Goal: Task Accomplishment & Management: Complete application form

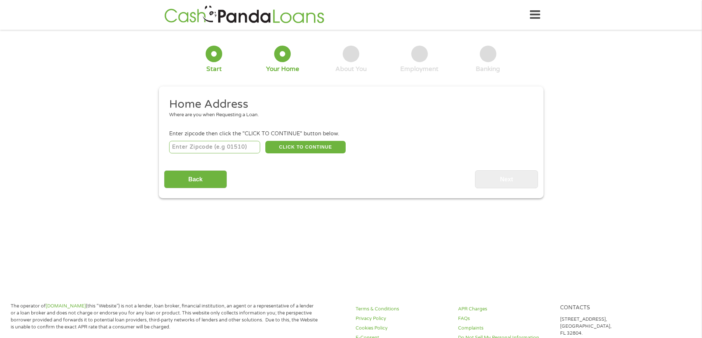
click at [186, 151] on input "number" at bounding box center [214, 147] width 91 height 13
type input "78629"
click at [307, 148] on button "CLICK TO CONTINUE" at bounding box center [305, 147] width 80 height 13
type input "78629"
type input "[PERSON_NAME]"
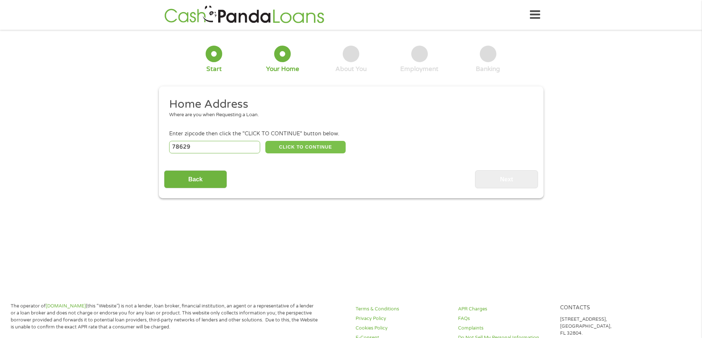
select select "[US_STATE]"
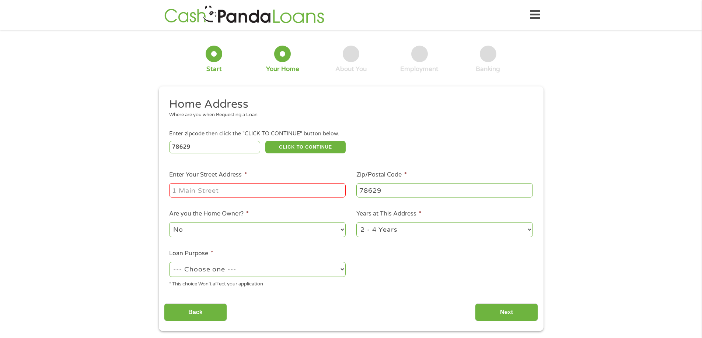
click at [199, 195] on input "Enter Your Street Address *" at bounding box center [257, 190] width 176 height 14
type input "3538 Fm 2091 N"
click at [429, 235] on select "1 Year or less 1 - 2 Years 2 - 4 Years Over 4 Years" at bounding box center [444, 229] width 176 height 15
select select "60months"
click at [356, 222] on select "1 Year or less 1 - 2 Years 2 - 4 Years Over 4 Years" at bounding box center [444, 229] width 176 height 15
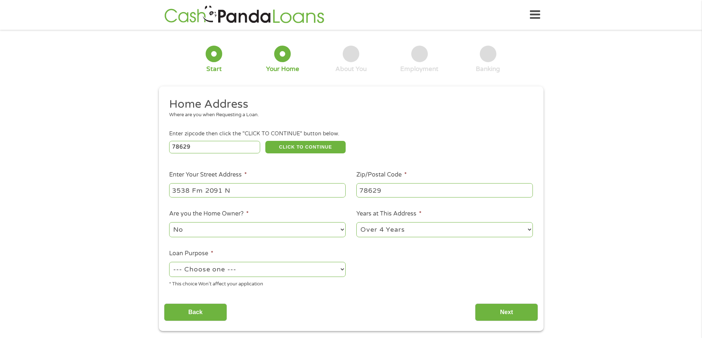
click at [283, 272] on select "--- Choose one --- Pay Bills Debt Consolidation Home Improvement Major Purchase…" at bounding box center [257, 269] width 176 height 15
select select "other"
click at [169, 262] on select "--- Choose one --- Pay Bills Debt Consolidation Home Improvement Major Purchase…" at bounding box center [257, 269] width 176 height 15
click at [472, 315] on div "Back Next" at bounding box center [351, 309] width 374 height 23
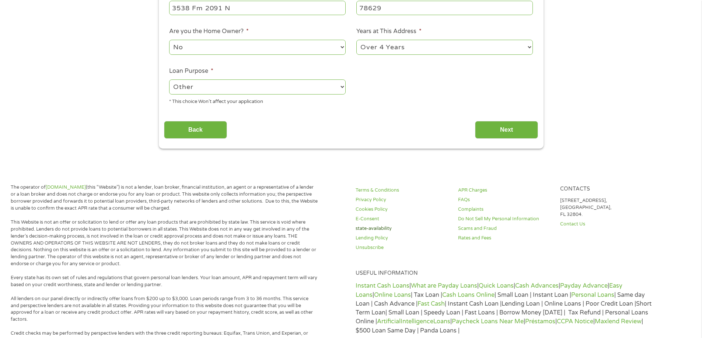
scroll to position [184, 0]
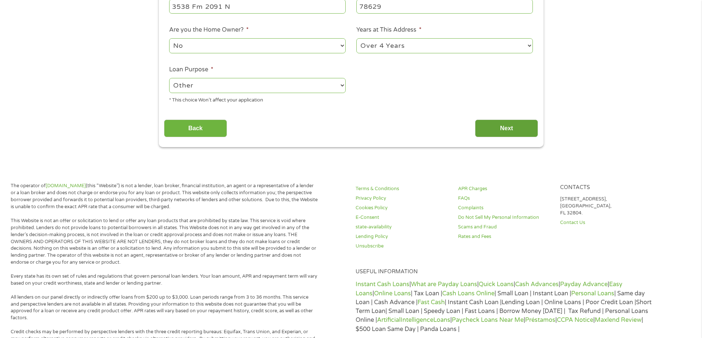
click at [532, 131] on input "Next" at bounding box center [506, 129] width 63 height 18
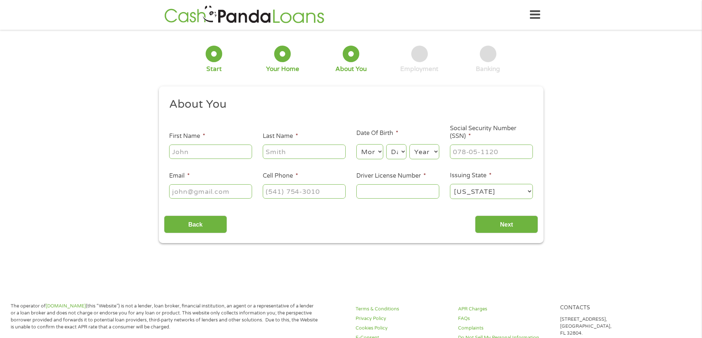
scroll to position [3, 3]
click at [221, 155] on input "First Name *" at bounding box center [210, 152] width 83 height 14
type input "a"
type input "lauren"
type input "[PERSON_NAME]"
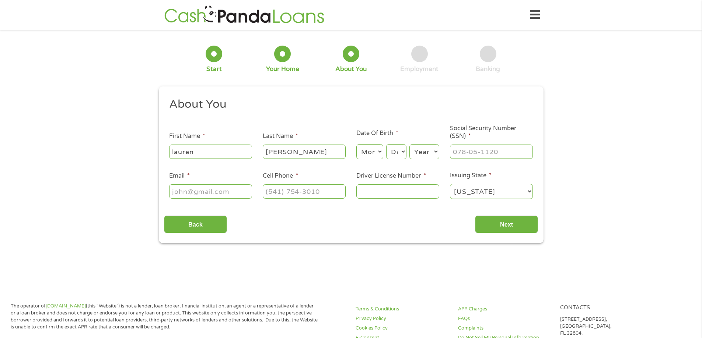
click at [381, 143] on div "Month Month 1 2 3 4 5 6 7 8 9 10 11 12 Day Day 1 2 3 4 5 6 7 8 9 10 11 12 13 14…" at bounding box center [397, 151] width 83 height 20
click at [380, 149] on select "Month 1 2 3 4 5 6 7 8 9 10 11 12" at bounding box center [369, 151] width 27 height 15
select select "9"
click at [356, 144] on select "Month 1 2 3 4 5 6 7 8 9 10 11 12" at bounding box center [369, 151] width 27 height 15
click at [396, 155] on select "Day 1 2 3 4 5 6 7 8 9 10 11 12 13 14 15 16 17 18 19 20 21 22 23 24 25 26 27 28 …" at bounding box center [396, 151] width 20 height 15
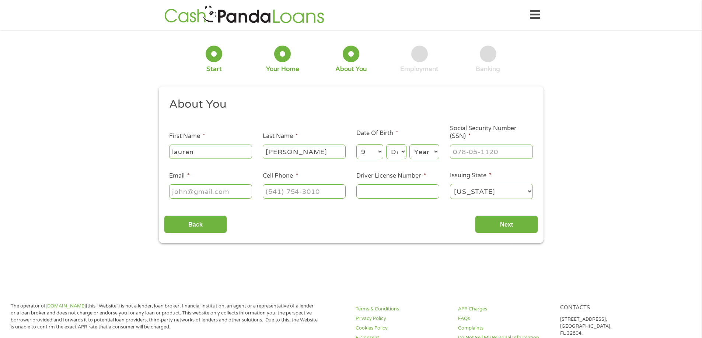
select select "12"
click at [386, 144] on select "Day 1 2 3 4 5 6 7 8 9 10 11 12 13 14 15 16 17 18 19 20 21 22 23 24 25 26 27 28 …" at bounding box center [396, 151] width 20 height 15
click at [437, 147] on select "Year [DATE] 2006 2005 2004 2003 2002 2001 2000 1999 1998 1997 1996 1995 1994 19…" at bounding box center [424, 151] width 30 height 15
select select "1989"
click at [409, 144] on select "Year [DATE] 2006 2005 2004 2003 2002 2001 2000 1999 1998 1997 1996 1995 1994 19…" at bounding box center [424, 151] width 30 height 15
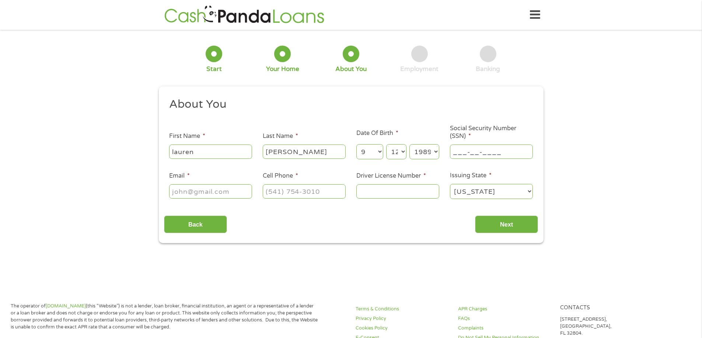
drag, startPoint x: 492, startPoint y: 152, endPoint x: 496, endPoint y: 152, distance: 3.7
click at [496, 152] on input "___-__-____" at bounding box center [491, 152] width 83 height 14
type input "634-12-4787"
type input "o"
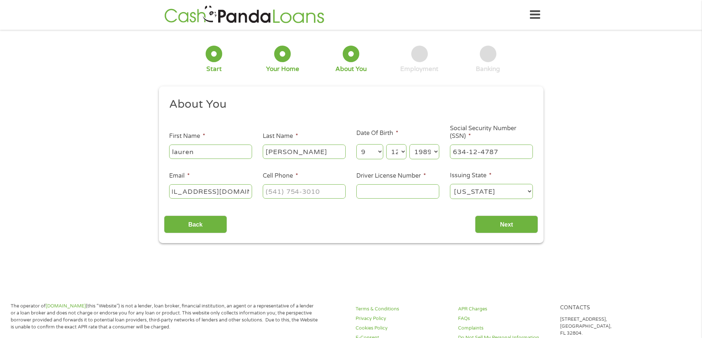
type input "[EMAIL_ADDRESS][DOMAIN_NAME]"
type input "[PHONE_NUMBER]"
type input "23182707"
click at [531, 229] on input "Next" at bounding box center [506, 225] width 63 height 18
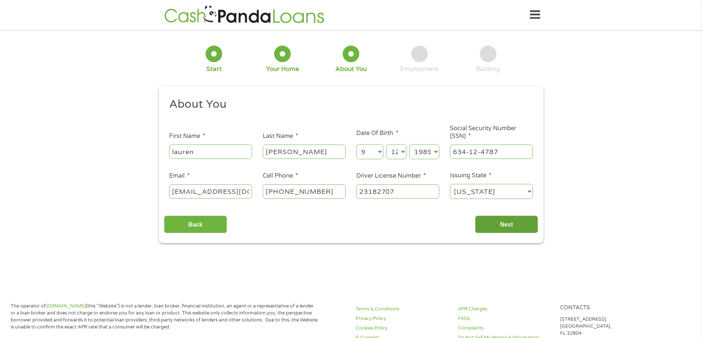
scroll to position [3, 3]
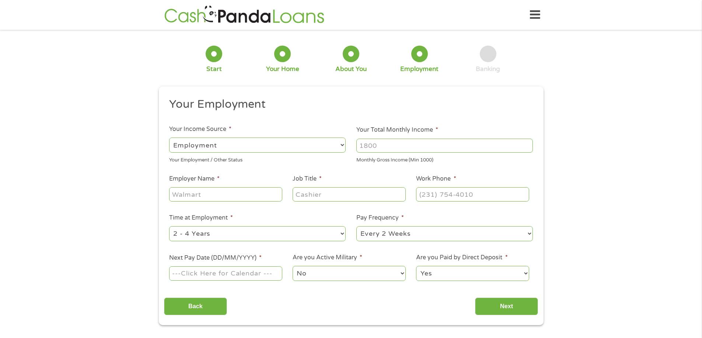
click at [415, 145] on input "Your Total Monthly Income *" at bounding box center [444, 146] width 176 height 14
type input "3100"
click at [244, 194] on input "Employer Name *" at bounding box center [225, 194] width 113 height 14
type input "[GEOGRAPHIC_DATA]"
type input "Health Information"
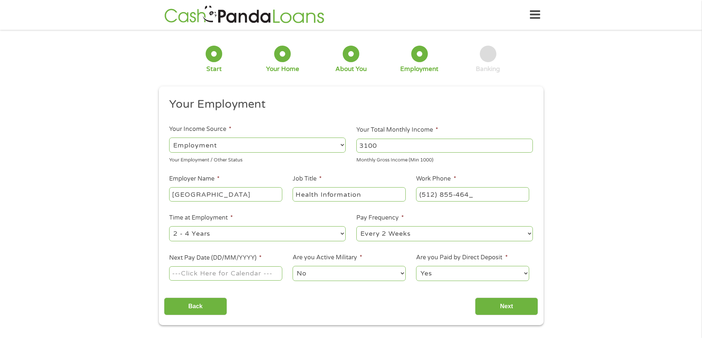
type input "[PHONE_NUMBER]"
click at [259, 275] on input "Next Pay Date (DD/MM/YYYY) *" at bounding box center [225, 274] width 113 height 14
click at [235, 180] on div "September January February March April May June July August September October N…" at bounding box center [194, 201] width 85 height 74
type input "[DATE]"
click at [327, 277] on select "No Yes" at bounding box center [348, 273] width 113 height 15
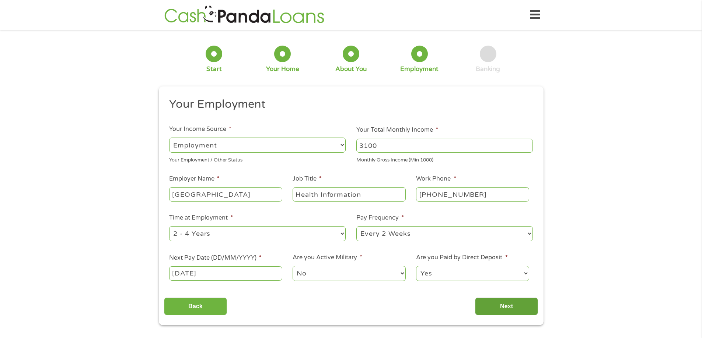
click at [501, 311] on input "Next" at bounding box center [506, 307] width 63 height 18
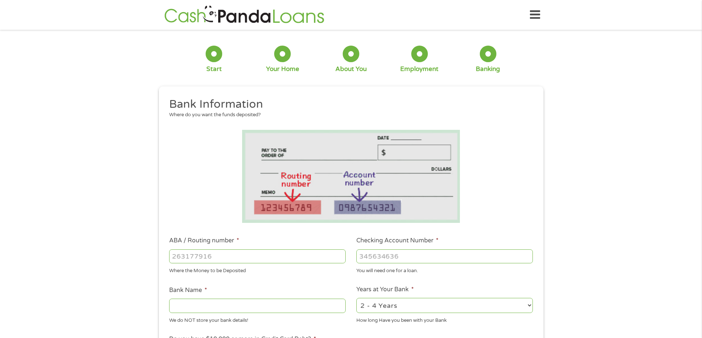
click at [285, 257] on input "ABA / Routing number *" at bounding box center [257, 257] width 176 height 14
type input "042287027"
type input "REPUBLLIC BANK"
type input "042287027"
click at [452, 260] on input "Checking Account Number *" at bounding box center [444, 257] width 176 height 14
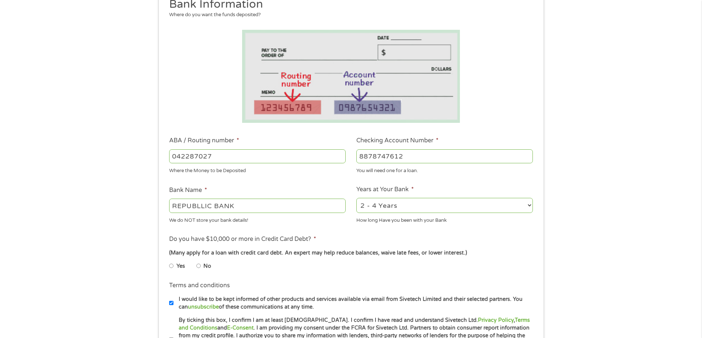
scroll to position [110, 0]
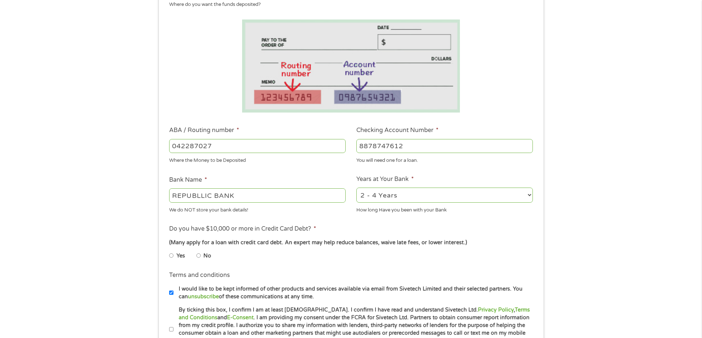
type input "8878747612"
click at [448, 199] on select "2 - 4 Years 6 - 12 Months 1 - 2 Years Over 4 Years" at bounding box center [444, 195] width 176 height 15
select select "60months"
click at [356, 188] on select "2 - 4 Years 6 - 12 Months 1 - 2 Years Over 4 Years" at bounding box center [444, 195] width 176 height 15
click at [200, 260] on input "No" at bounding box center [198, 256] width 4 height 12
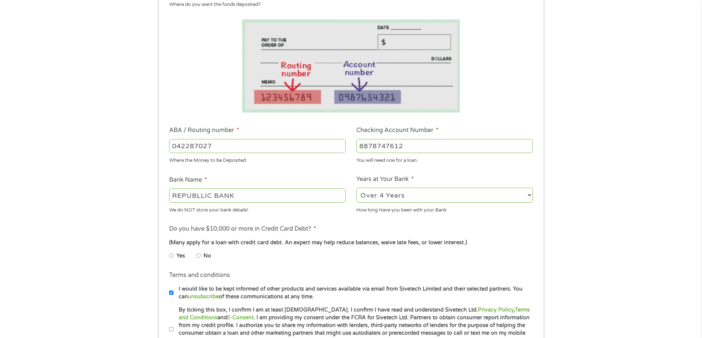
radio input "true"
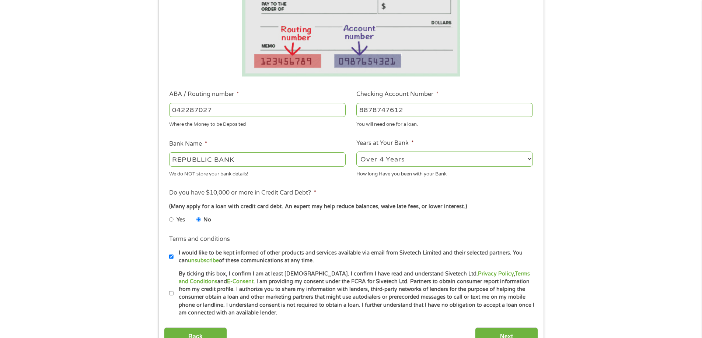
scroll to position [295, 0]
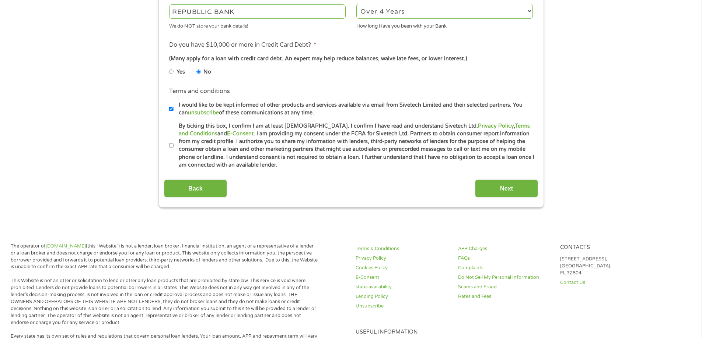
click at [173, 147] on label "By ticking this box, I confirm I am at least [DEMOGRAPHIC_DATA]. I confirm I ha…" at bounding box center [353, 145] width 361 height 47
click at [173, 147] on input "By ticking this box, I confirm I am at least [DEMOGRAPHIC_DATA]. I confirm I ha…" at bounding box center [171, 146] width 4 height 12
checkbox input "true"
click at [491, 194] on input "Next" at bounding box center [506, 189] width 63 height 18
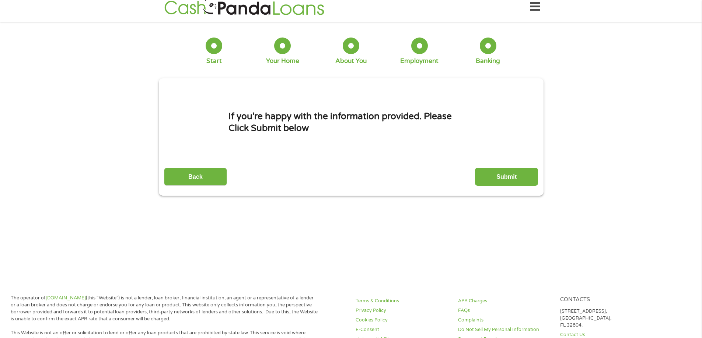
scroll to position [0, 0]
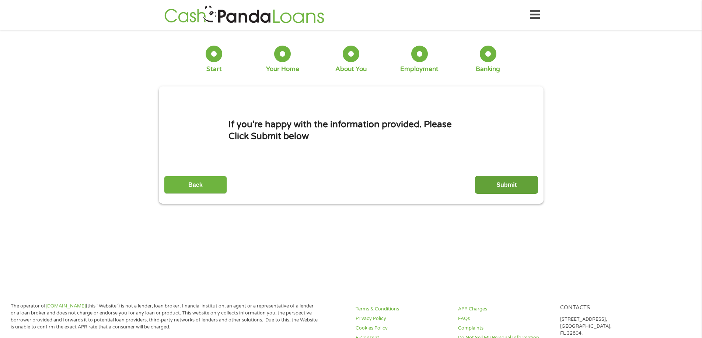
click at [525, 185] on input "Submit" at bounding box center [506, 185] width 63 height 18
